Goal: Transaction & Acquisition: Book appointment/travel/reservation

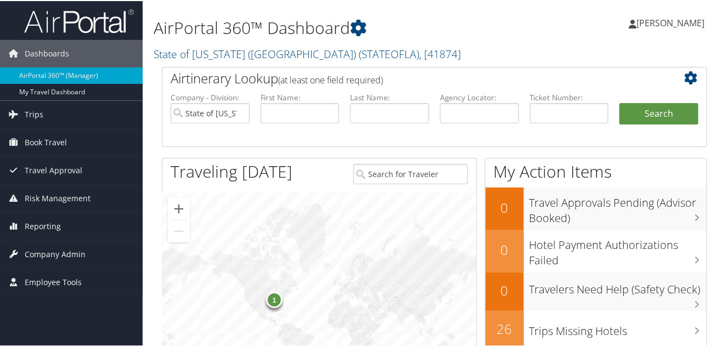
click at [40, 139] on span "Book Travel" at bounding box center [46, 141] width 42 height 27
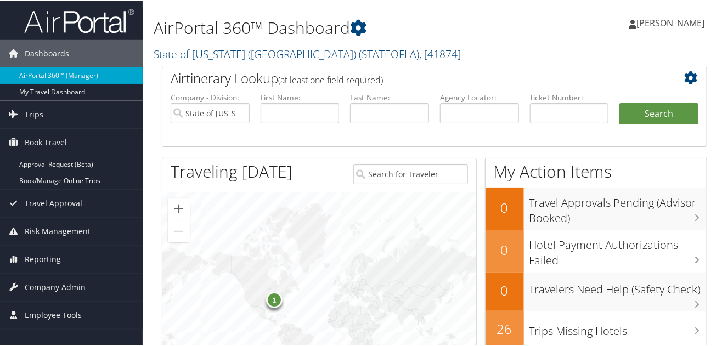
click at [58, 177] on link "Book/Manage Online Trips" at bounding box center [71, 180] width 143 height 16
